Goal: Find specific page/section: Find specific page/section

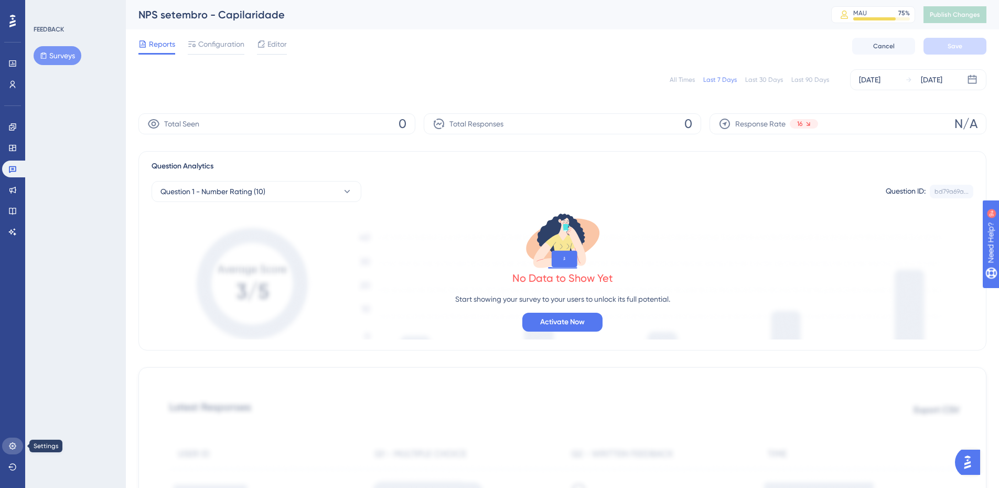
click at [10, 452] on link at bounding box center [12, 445] width 21 height 17
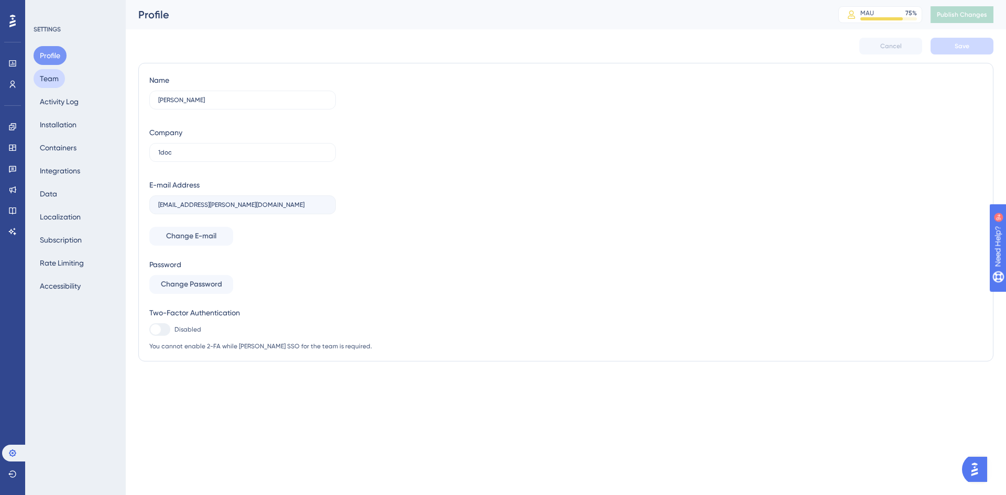
click at [58, 77] on button "Team" at bounding box center [49, 78] width 31 height 19
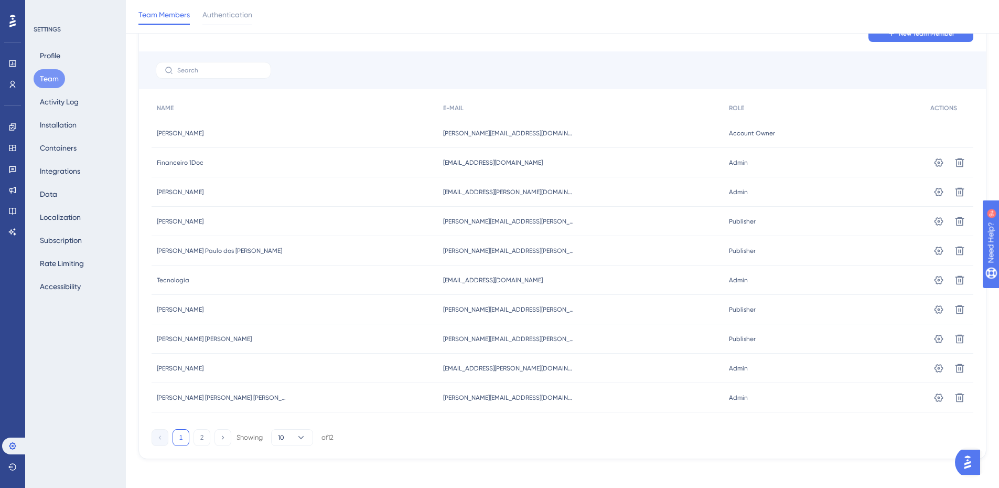
scroll to position [57, 0]
click at [205, 437] on button "2" at bounding box center [201, 436] width 17 height 17
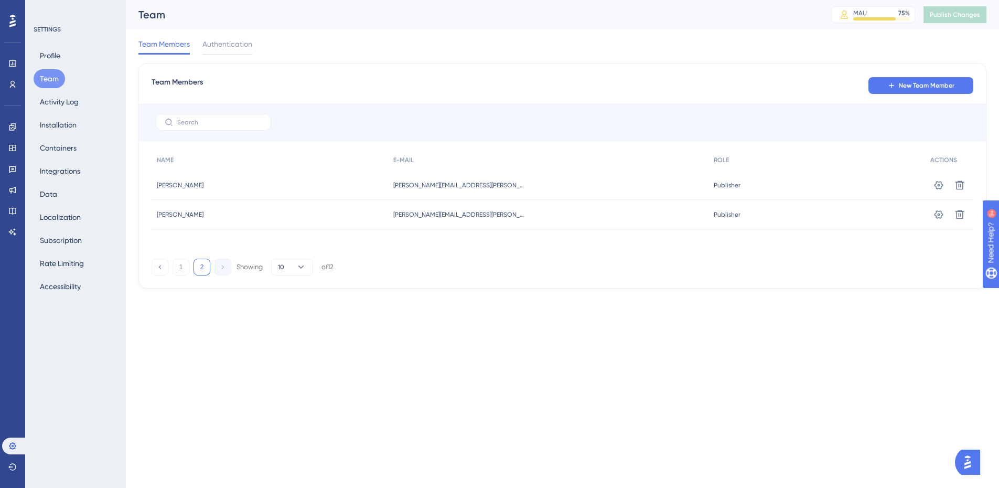
scroll to position [0, 0]
click at [183, 266] on button "1" at bounding box center [180, 266] width 17 height 17
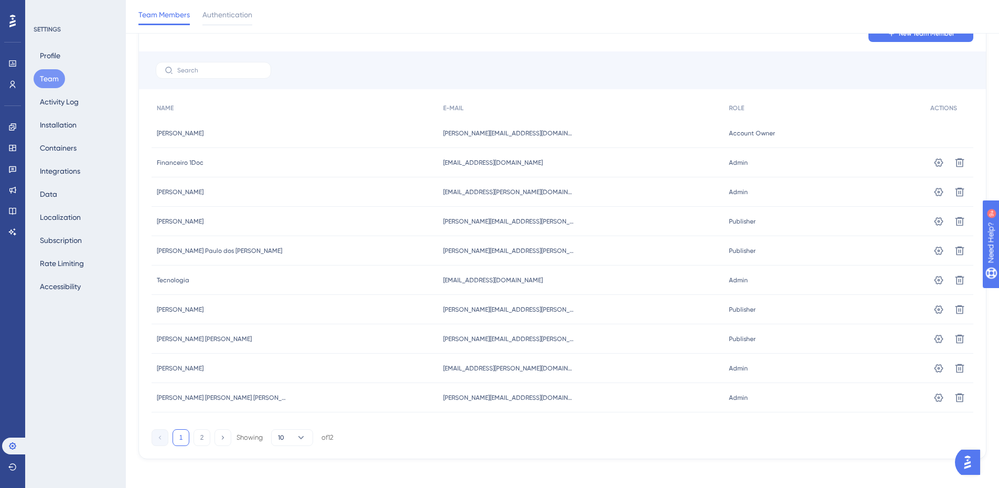
scroll to position [57, 0]
click at [191, 436] on div "1 2 Showing 10 of 12" at bounding box center [242, 436] width 182 height 17
click at [197, 436] on button "2" at bounding box center [201, 436] width 17 height 17
